Goal: Information Seeking & Learning: Learn about a topic

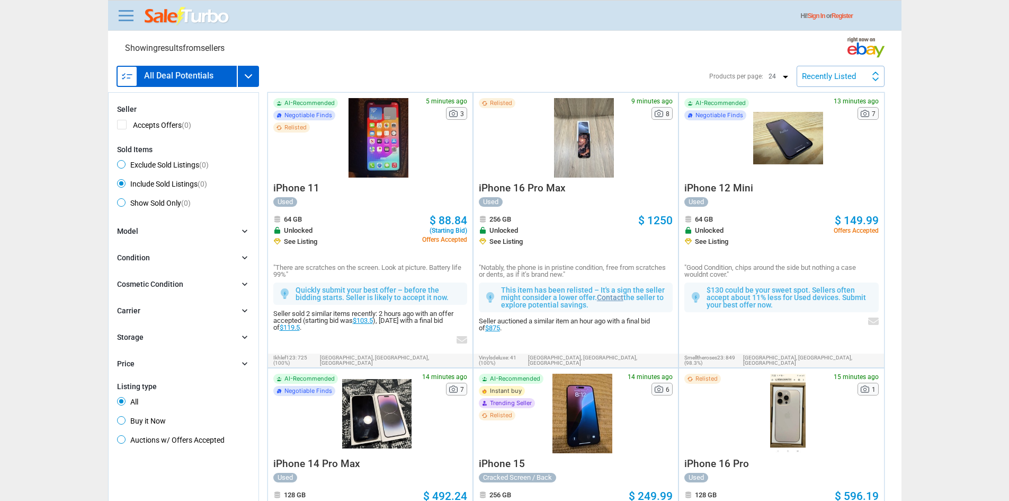
click at [122, 26] on div "Hi! Sign In or Register" at bounding box center [505, 15] width 794 height 31
click at [129, 8] on link at bounding box center [126, 15] width 21 height 17
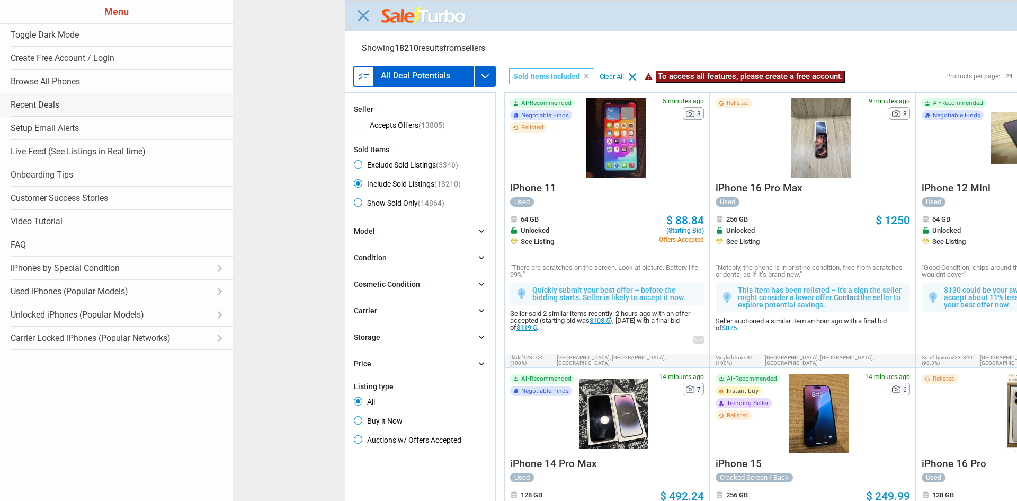
click at [36, 100] on link "Recent Deals" at bounding box center [116, 104] width 233 height 23
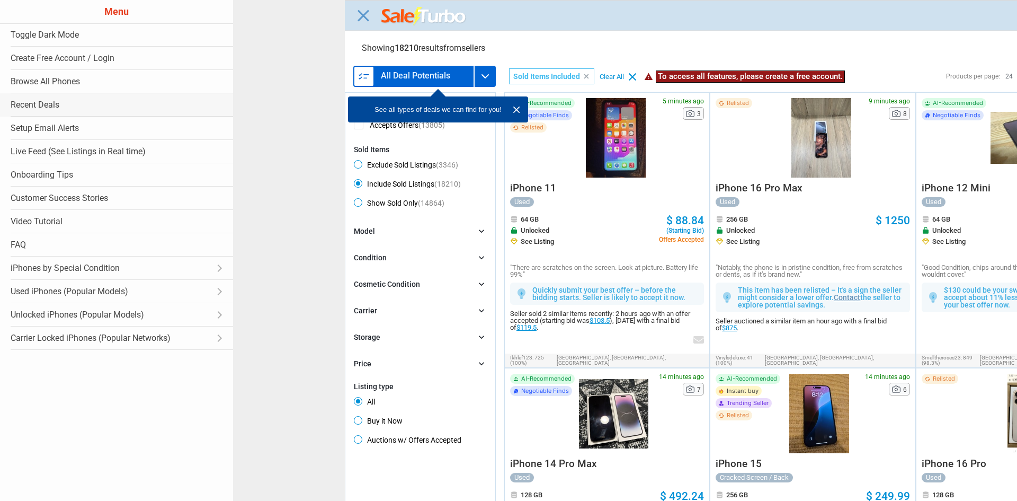
click at [35, 104] on link "Recent Deals" at bounding box center [116, 104] width 233 height 23
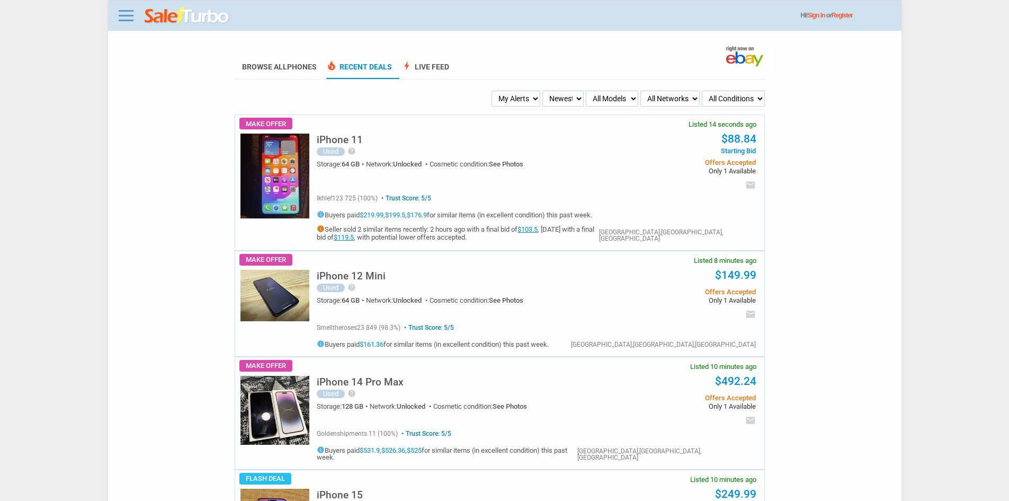
click at [736, 94] on select "All Conditions Brand New New (box opened) Refurbished Used Used with Defects Us…" at bounding box center [733, 99] width 63 height 16
click at [680, 94] on select "All Networks Unlocked AT&T T-Mobile Verizon Sprint Boost Cricket Straight Talk …" at bounding box center [670, 99] width 59 height 16
click at [637, 98] on select "All Models Apple Watch Ultra 2 Apple Watch Ultra iPhone 16 Pro Max iPhone 16 Pr…" at bounding box center [612, 99] width 52 height 16
click at [592, 100] on select "All Models Apple Watch Ultra 2 Apple Watch Ultra iPhone 16 Pro Max iPhone 16 Pr…" at bounding box center [612, 99] width 52 height 16
click at [572, 100] on select "Newest Oldest Sold Fastest Savvy Buyers Price (Low - High) Price (High - Low)" at bounding box center [563, 99] width 41 height 16
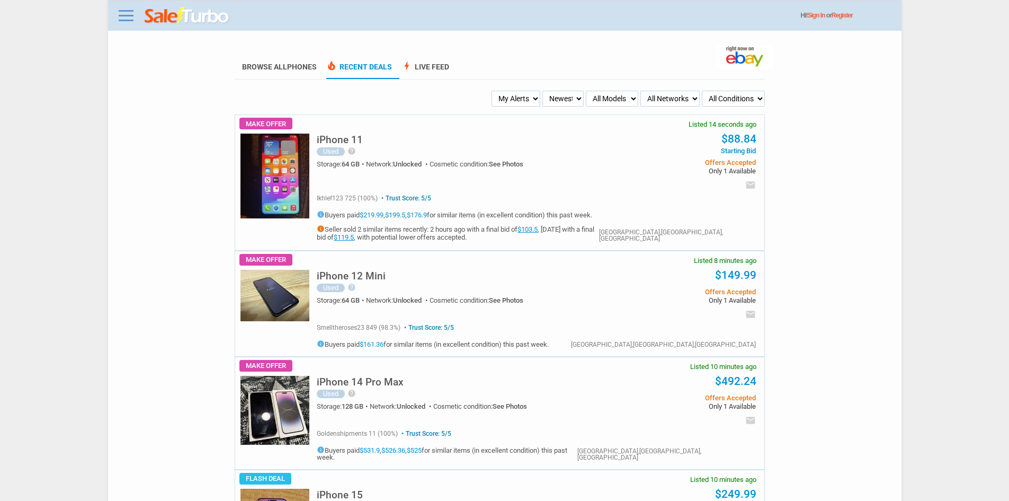
click at [615, 97] on select "All Models Apple Watch Ultra 2 Apple Watch Ultra iPhone 16 Pro Max iPhone 16 Pr…" at bounding box center [612, 99] width 52 height 16
click at [680, 106] on select "All Networks Unlocked AT&T T-Mobile Verizon Sprint Boost Cricket Straight Talk …" at bounding box center [670, 99] width 59 height 16
click at [721, 105] on select "All Conditions Brand New New (box opened) Refurbished Used Used with Defects Us…" at bounding box center [733, 99] width 63 height 16
click at [665, 98] on select "All Networks Unlocked AT&T T-Mobile Verizon Sprint Boost Cricket Straight Talk …" at bounding box center [670, 99] width 59 height 16
click at [598, 92] on select "All Models Apple Watch Ultra 2 Apple Watch Ultra iPhone 16 Pro Max iPhone 16 Pr…" at bounding box center [612, 99] width 52 height 16
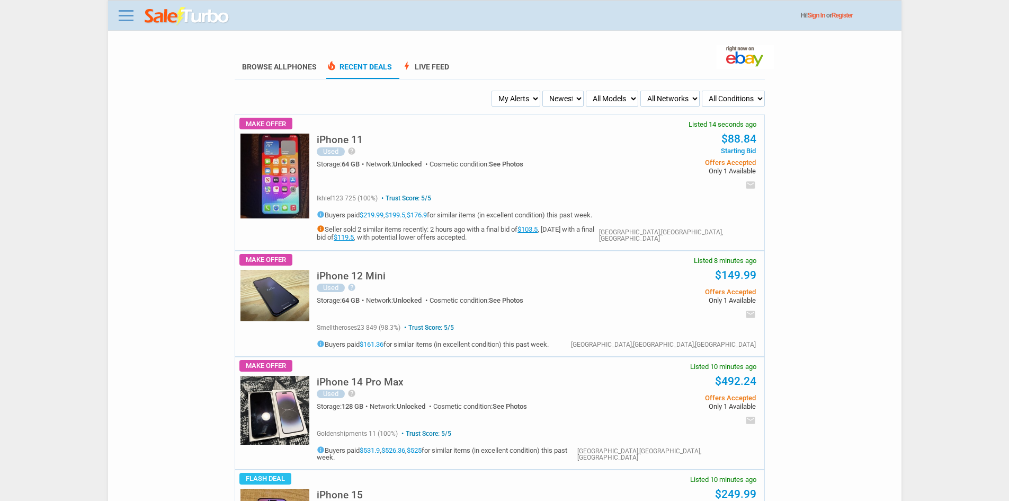
click at [560, 99] on select "Newest Oldest Sold Fastest Savvy Buyers Price (Low - High) Price (High - Low)" at bounding box center [563, 99] width 41 height 16
click at [539, 99] on select "My Alerts All Deals BIN Only w/ Offers Only" at bounding box center [516, 99] width 49 height 16
click at [574, 104] on select "Newest Oldest Sold Fastest Savvy Buyers Price (Low - High) Price (High - Low)" at bounding box center [563, 99] width 41 height 16
click at [611, 101] on select "All Models Apple Watch Ultra 2 Apple Watch Ultra iPhone 16 Pro Max iPhone 16 Pr…" at bounding box center [612, 99] width 52 height 16
click at [664, 102] on select "All Networks Unlocked AT&T T-Mobile Verizon Sprint Boost Cricket Straight Talk …" at bounding box center [670, 99] width 59 height 16
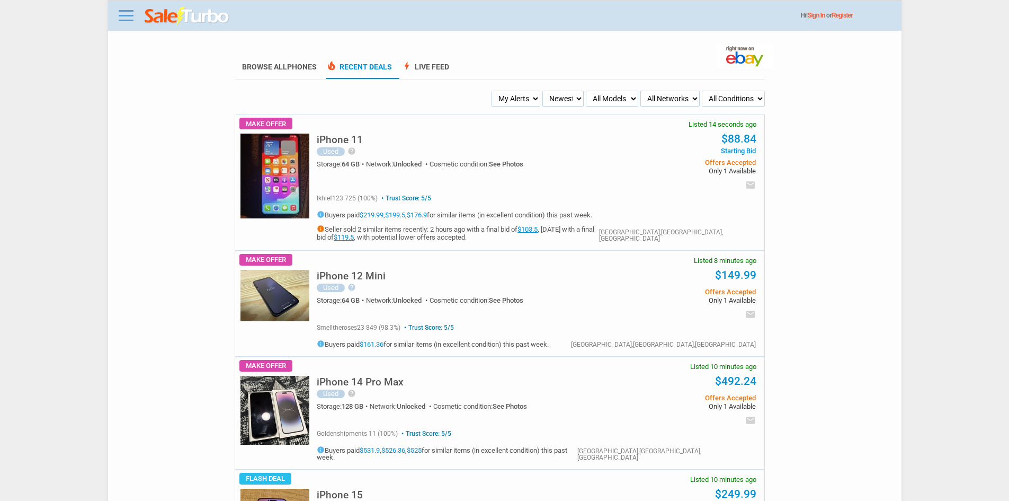
click at [733, 100] on select "All Conditions Brand New New (box opened) Refurbished Used Used with Defects Us…" at bounding box center [733, 99] width 63 height 16
click at [660, 95] on select "All Networks Unlocked AT&T T-Mobile Verizon Sprint Boost Cricket Straight Talk …" at bounding box center [670, 99] width 59 height 16
click at [623, 95] on select "All Models Apple Watch Ultra 2 Apple Watch Ultra iPhone 16 Pro Max iPhone 16 Pr…" at bounding box center [612, 99] width 52 height 16
